Goal: Task Accomplishment & Management: Complete application form

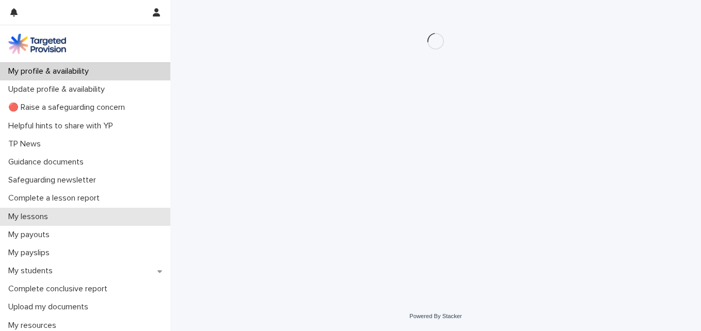
click at [74, 214] on div "My lessons" at bounding box center [85, 217] width 170 height 18
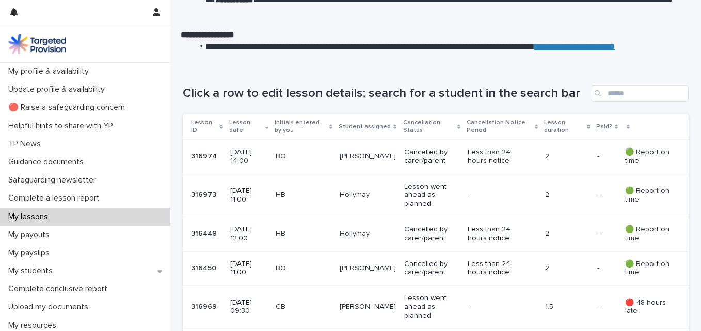
scroll to position [137, 0]
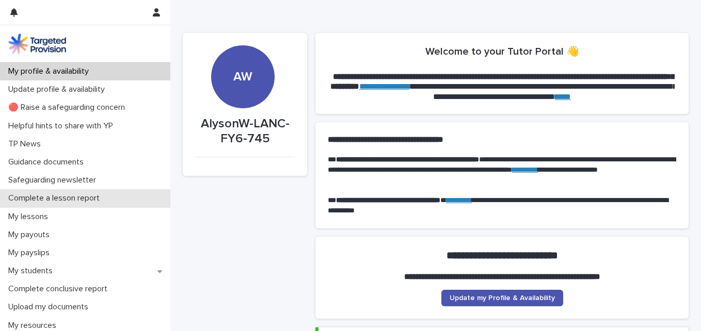
click at [47, 201] on p "Complete a lesson report" at bounding box center [56, 199] width 104 height 10
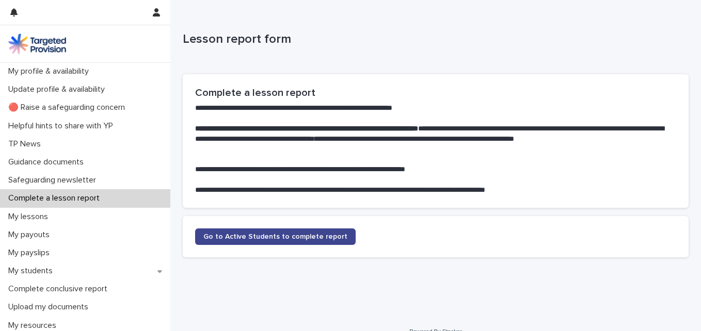
click at [303, 235] on span "Go to Active Students to complete report" at bounding box center [275, 236] width 144 height 7
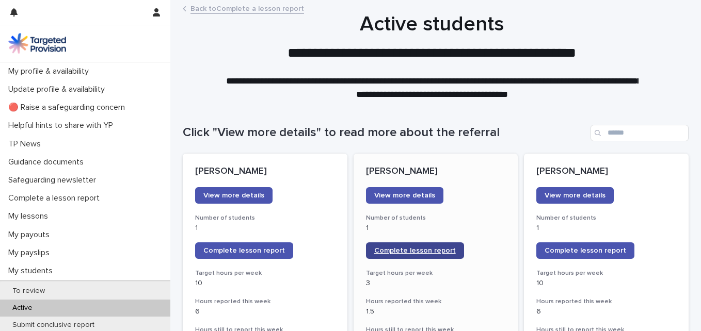
click at [410, 251] on span "Complete lesson report" at bounding box center [415, 250] width 82 height 7
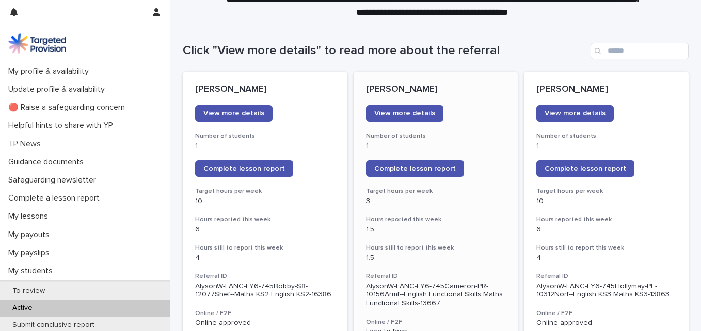
scroll to position [103, 0]
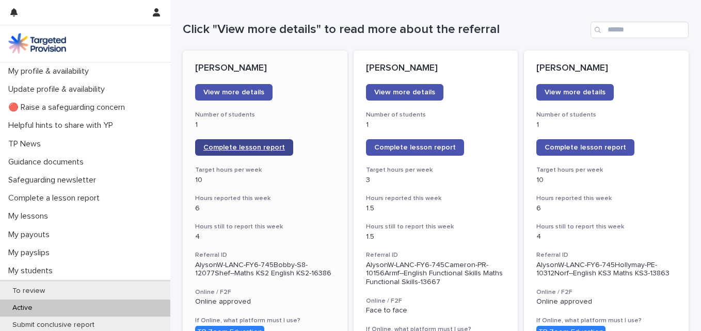
click at [232, 144] on span "Complete lesson report" at bounding box center [244, 147] width 82 height 7
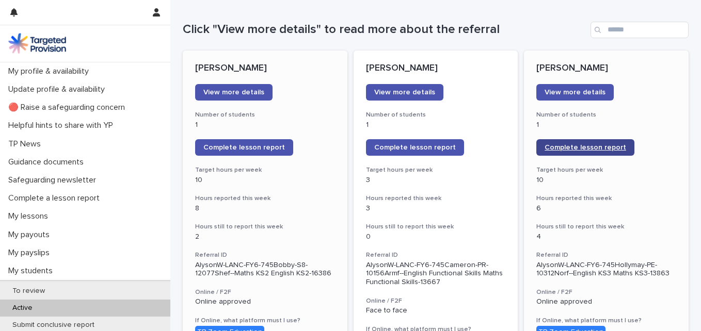
click at [592, 151] on span "Complete lesson report" at bounding box center [586, 147] width 82 height 7
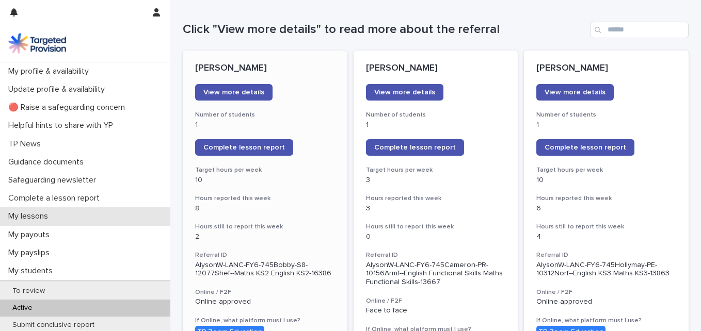
click at [51, 218] on p "My lessons" at bounding box center [30, 217] width 52 height 10
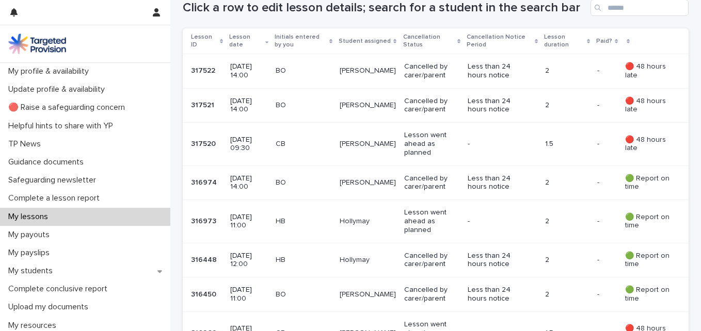
scroll to position [207, 0]
